Goal: Information Seeking & Learning: Check status

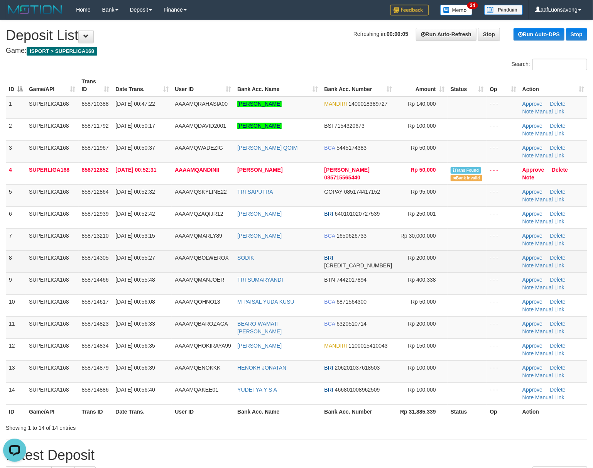
click at [203, 255] on span "AAAAMQBOLWEROX" at bounding box center [202, 258] width 54 height 6
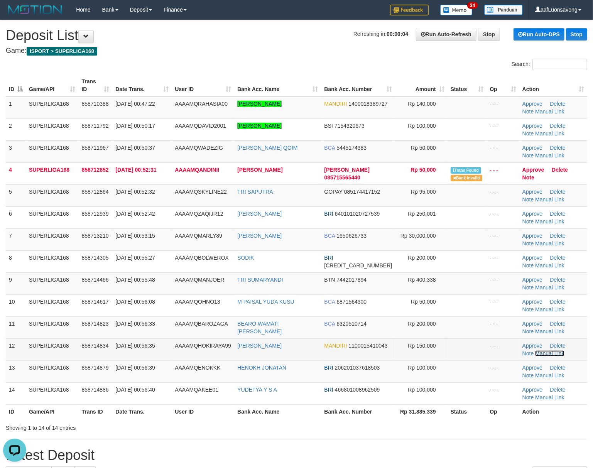
click at [538, 353] on link "Manual Link" at bounding box center [549, 353] width 29 height 6
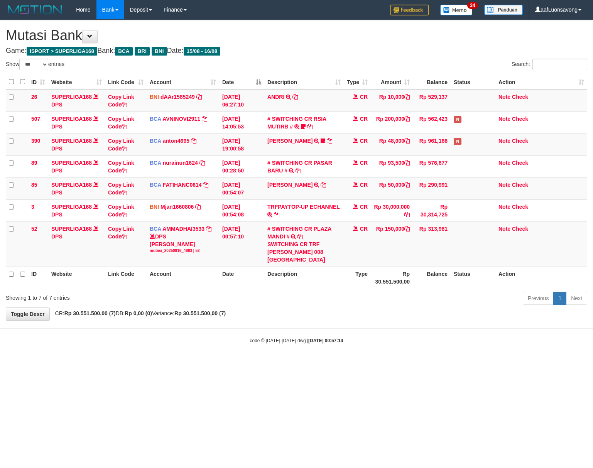
select select "***"
drag, startPoint x: 124, startPoint y: 236, endPoint x: 207, endPoint y: 241, distance: 83.1
click at [124, 236] on icon at bounding box center [123, 236] width 5 height 5
click at [491, 299] on div "Previous 1 Next" at bounding box center [420, 299] width 334 height 17
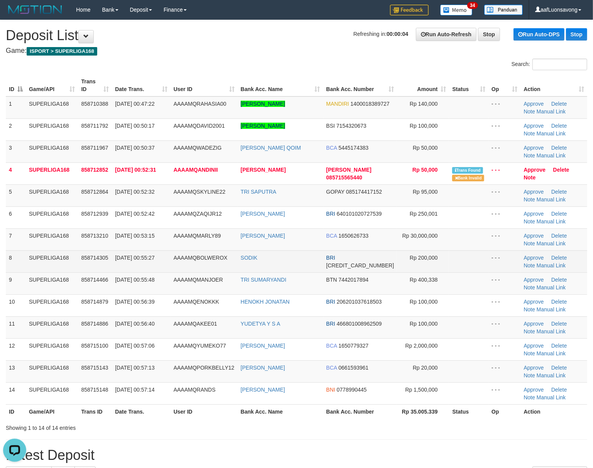
click at [84, 260] on span "858714305" at bounding box center [94, 258] width 27 height 6
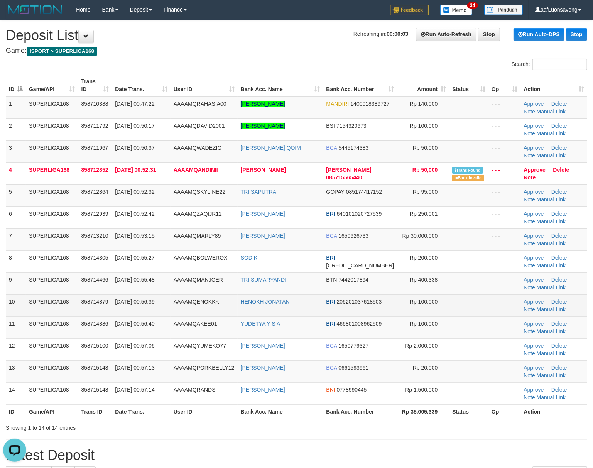
drag, startPoint x: 164, startPoint y: 273, endPoint x: 62, endPoint y: 300, distance: 105.2
click at [149, 280] on td "[DATE] 00:55:48" at bounding box center [141, 283] width 58 height 22
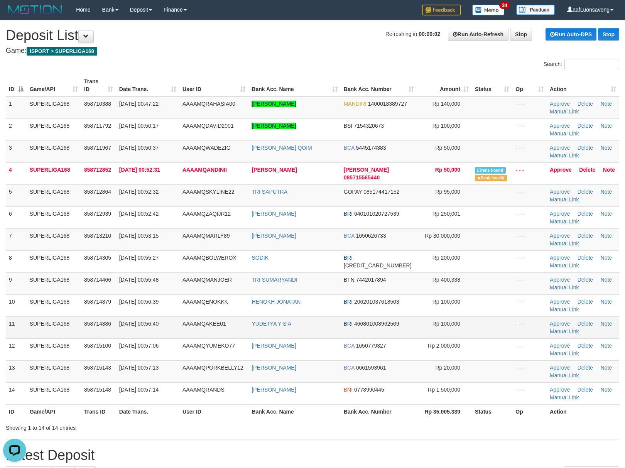
click at [58, 329] on td "SUPERLIGA168" at bounding box center [54, 327] width 54 height 22
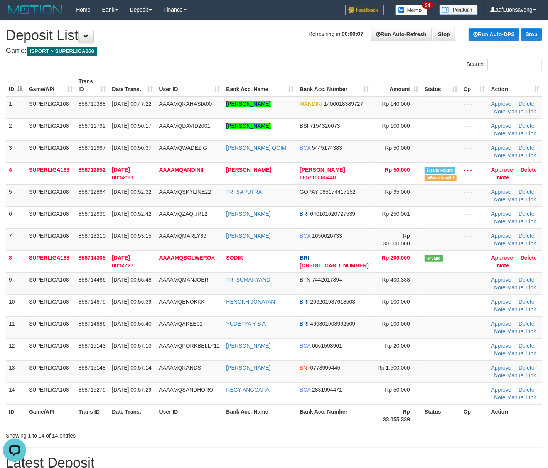
click at [2, 368] on div "ID Game/API Trans ID Date Trans. User ID Bank Acc. Name Bank Acc. Number Amount…" at bounding box center [274, 250] width 548 height 356
